Goal: Task Accomplishment & Management: Complete application form

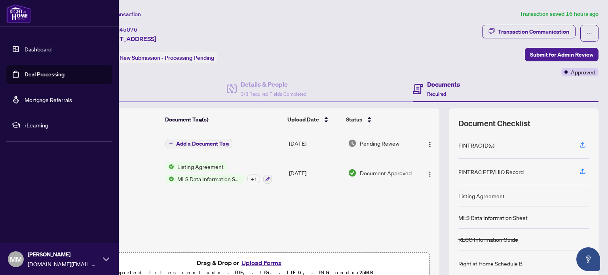
click at [32, 47] on link "Dashboard" at bounding box center [38, 49] width 27 height 7
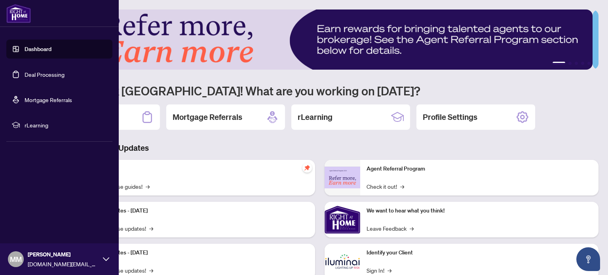
click at [53, 76] on link "Deal Processing" at bounding box center [45, 74] width 40 height 7
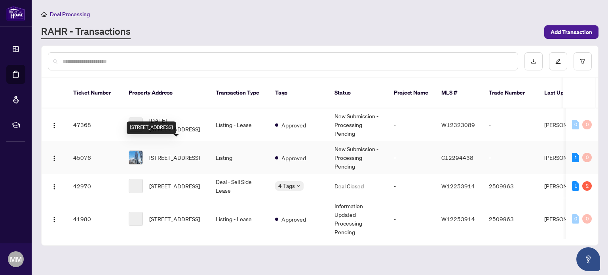
click at [170, 153] on span "[STREET_ADDRESS]" at bounding box center [174, 157] width 51 height 9
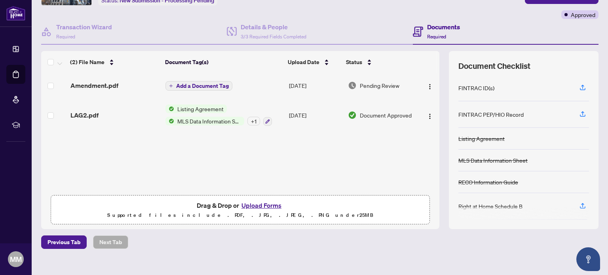
scroll to position [67, 0]
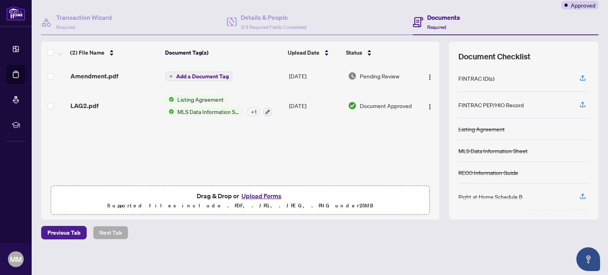
click at [261, 193] on button "Upload Forms" at bounding box center [261, 196] width 45 height 10
click at [434, 266] on main "Deal Processing / View Transaction Transaction saved 16 hours ago Ticket #: 450…" at bounding box center [320, 137] width 577 height 275
click at [244, 193] on button "Upload Forms" at bounding box center [261, 196] width 45 height 10
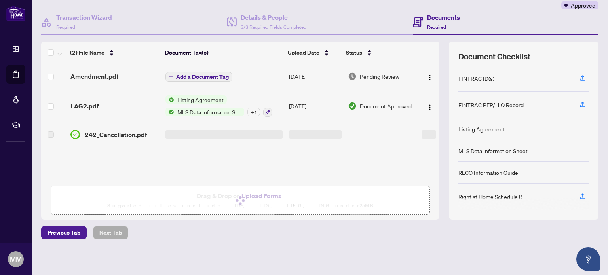
scroll to position [0, 0]
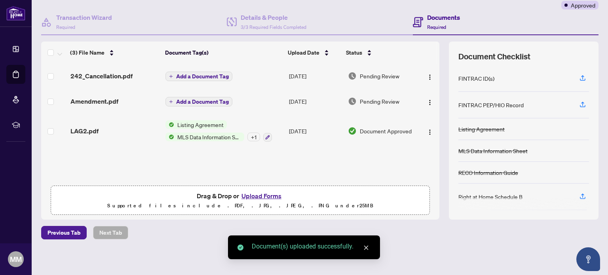
click at [368, 251] on link "Close" at bounding box center [366, 248] width 9 height 9
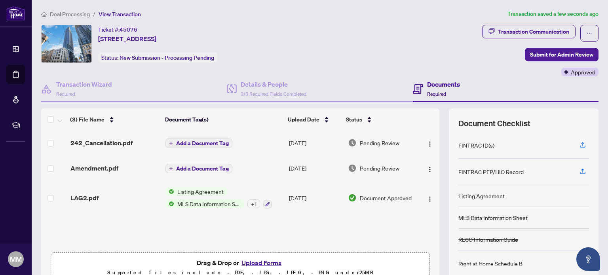
scroll to position [0, 0]
click at [552, 53] on span "Submit for Admin Review" at bounding box center [561, 54] width 63 height 13
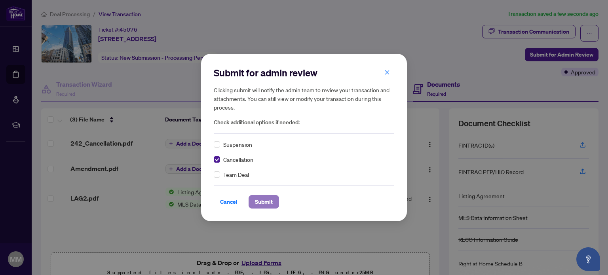
click at [265, 202] on span "Submit" at bounding box center [264, 202] width 18 height 13
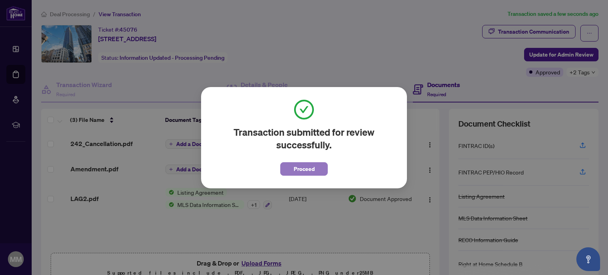
click at [292, 171] on button "Proceed" at bounding box center [304, 168] width 48 height 13
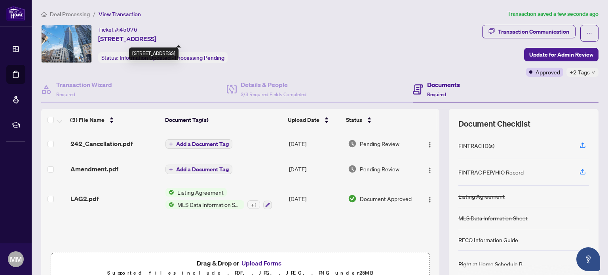
drag, startPoint x: 120, startPoint y: 27, endPoint x: 183, endPoint y: 38, distance: 63.5
click at [156, 38] on div "Ticket #: 45076 [STREET_ADDRESS]" at bounding box center [127, 34] width 58 height 19
copy div "45076 [STREET_ADDRESS]"
